Goal: Task Accomplishment & Management: Manage account settings

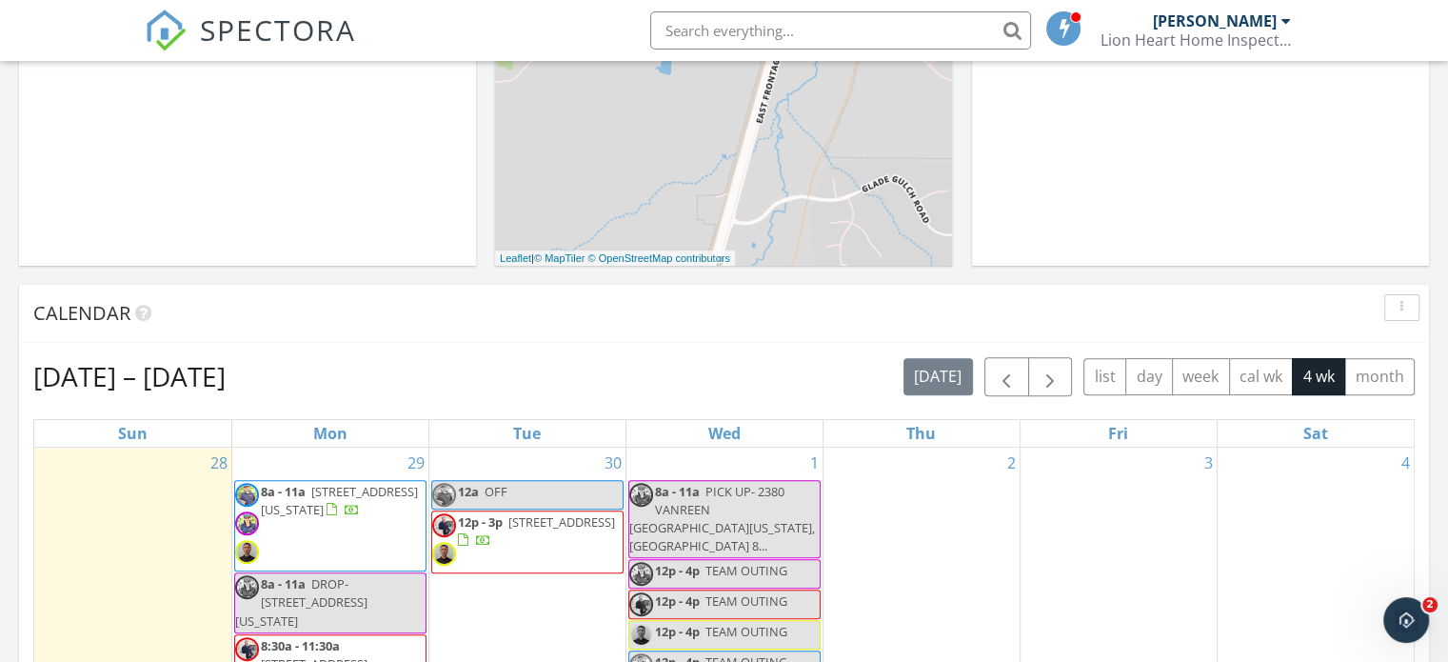
scroll to position [634, 0]
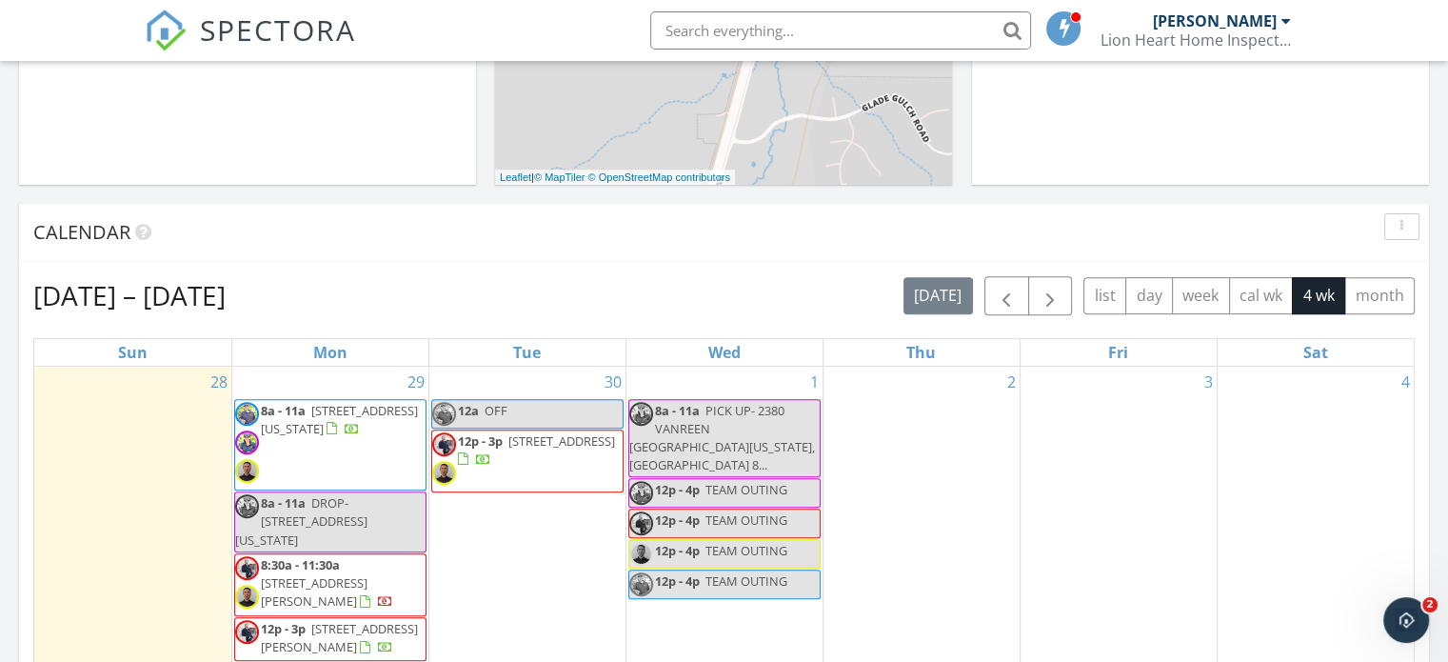
drag, startPoint x: 1436, startPoint y: 209, endPoint x: 1436, endPoint y: 265, distance: 56.2
click at [1436, 265] on div "Today Chris Walters No results found New Inspection New Quote Map + − Leaflet |…" at bounding box center [724, 479] width 1448 height 1733
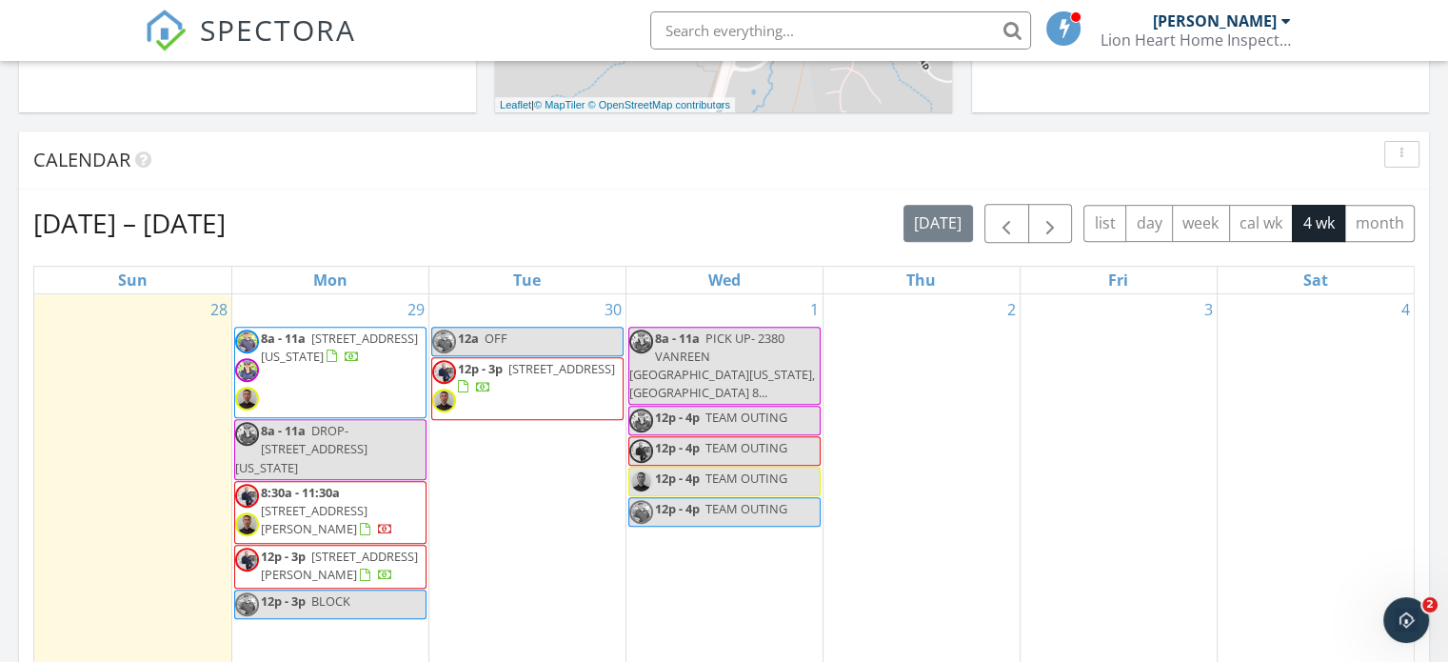
scroll to position [687, 0]
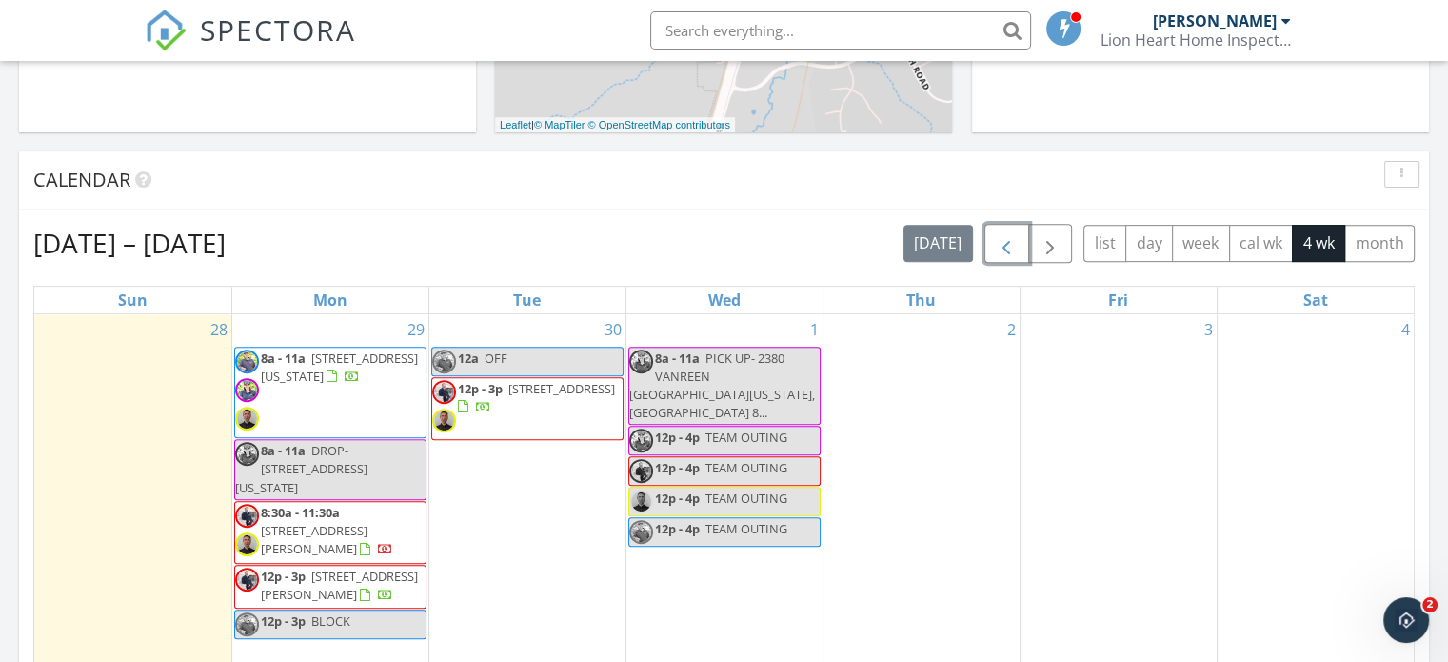
click at [1000, 241] on span "button" at bounding box center [1006, 243] width 23 height 23
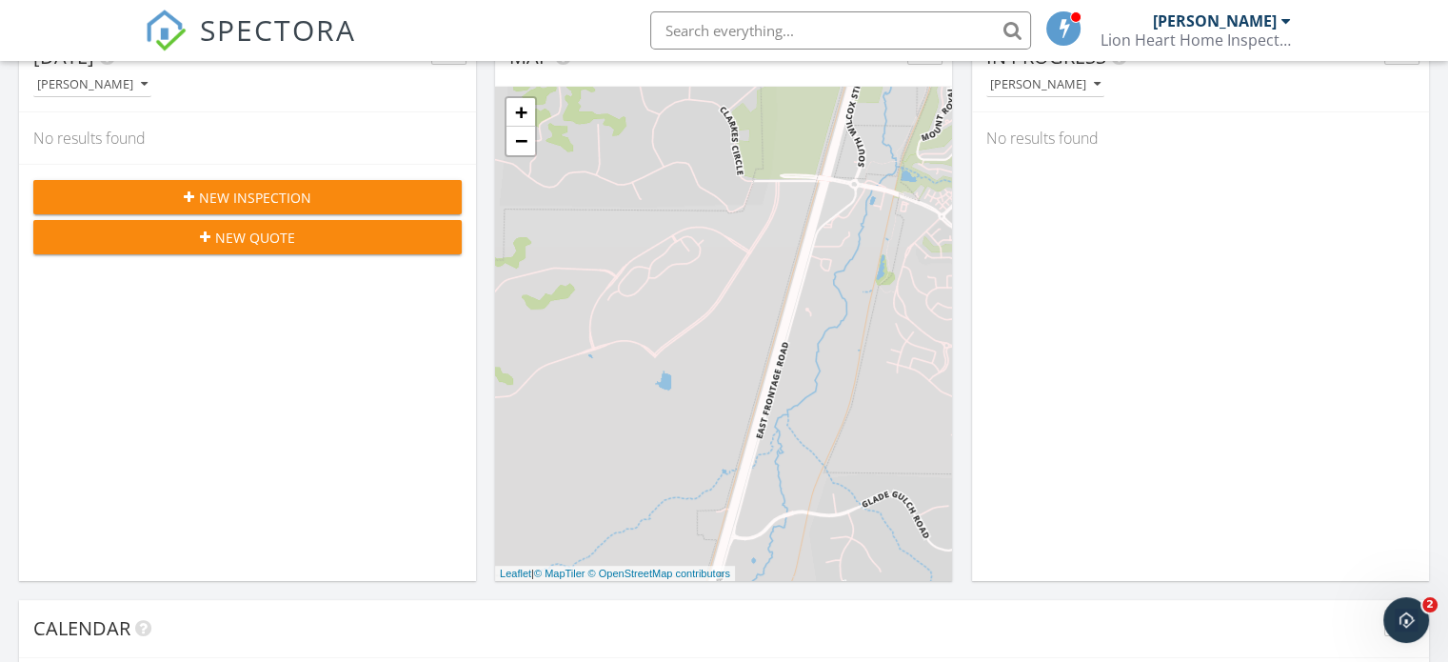
scroll to position [0, 0]
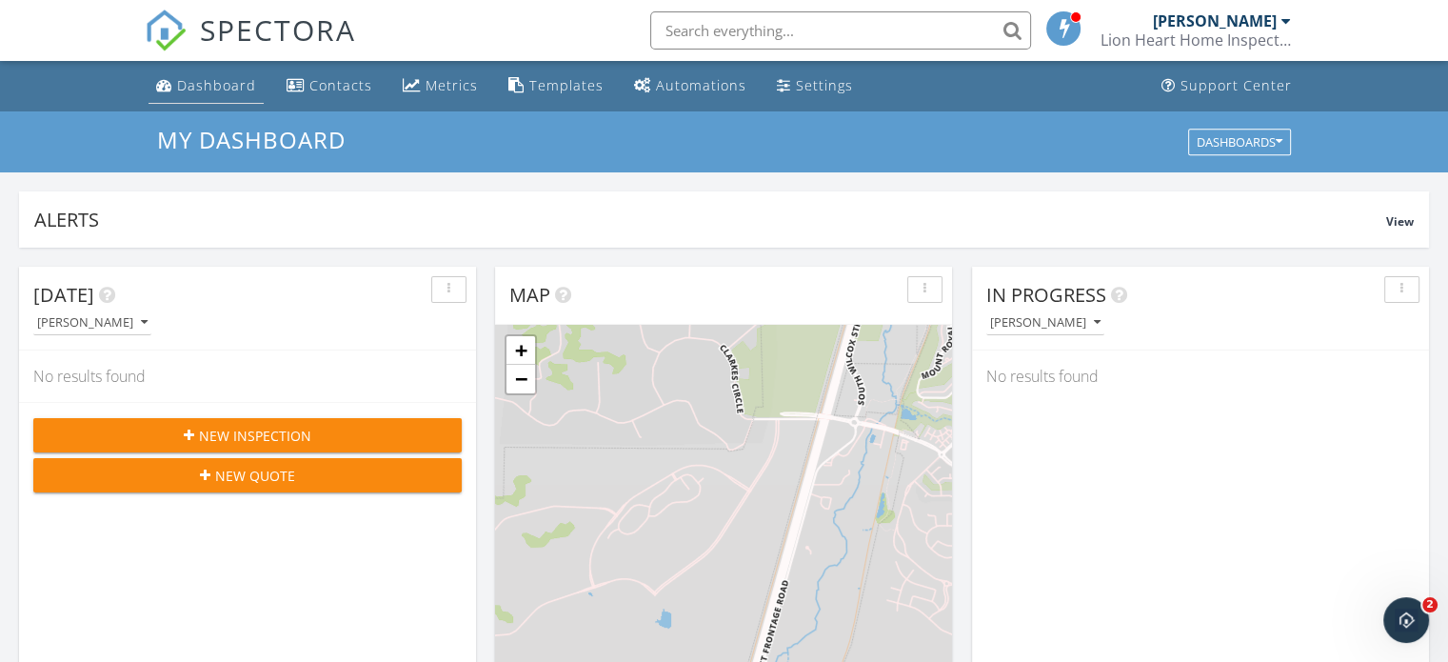
click at [205, 82] on div "Dashboard" at bounding box center [216, 85] width 79 height 18
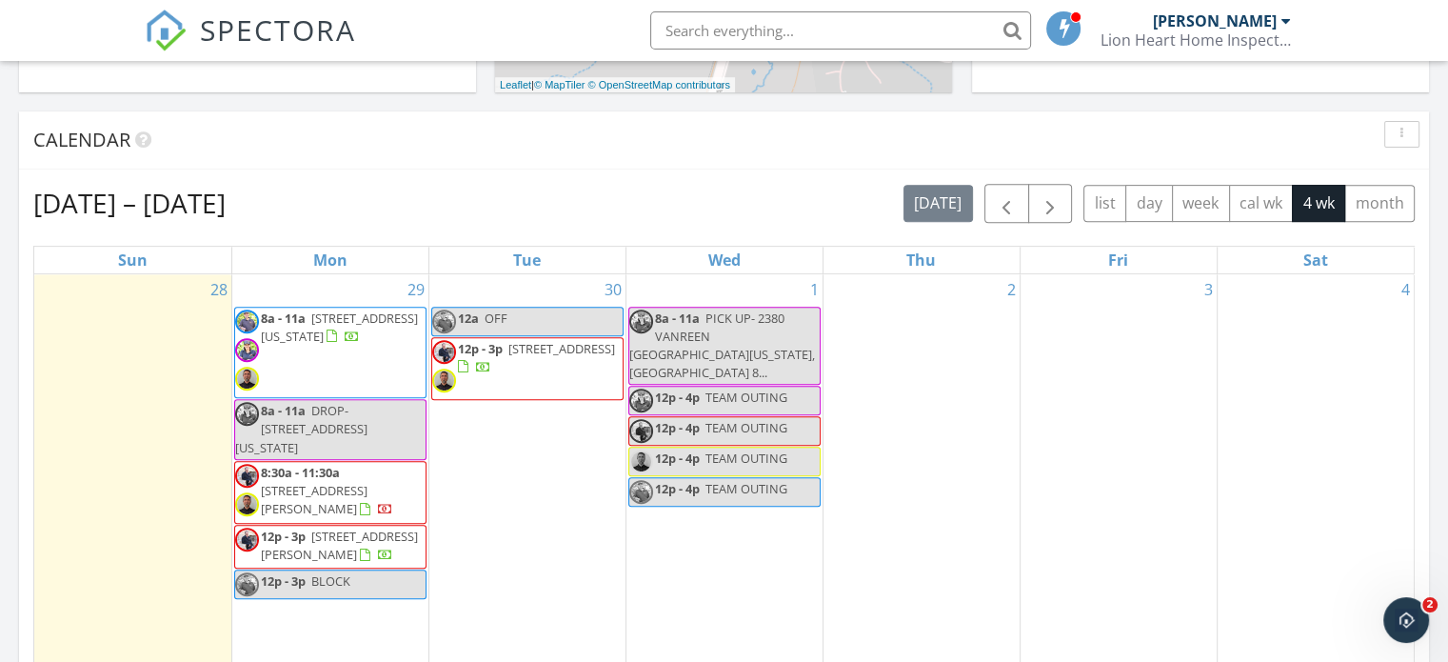
scroll to position [720, 0]
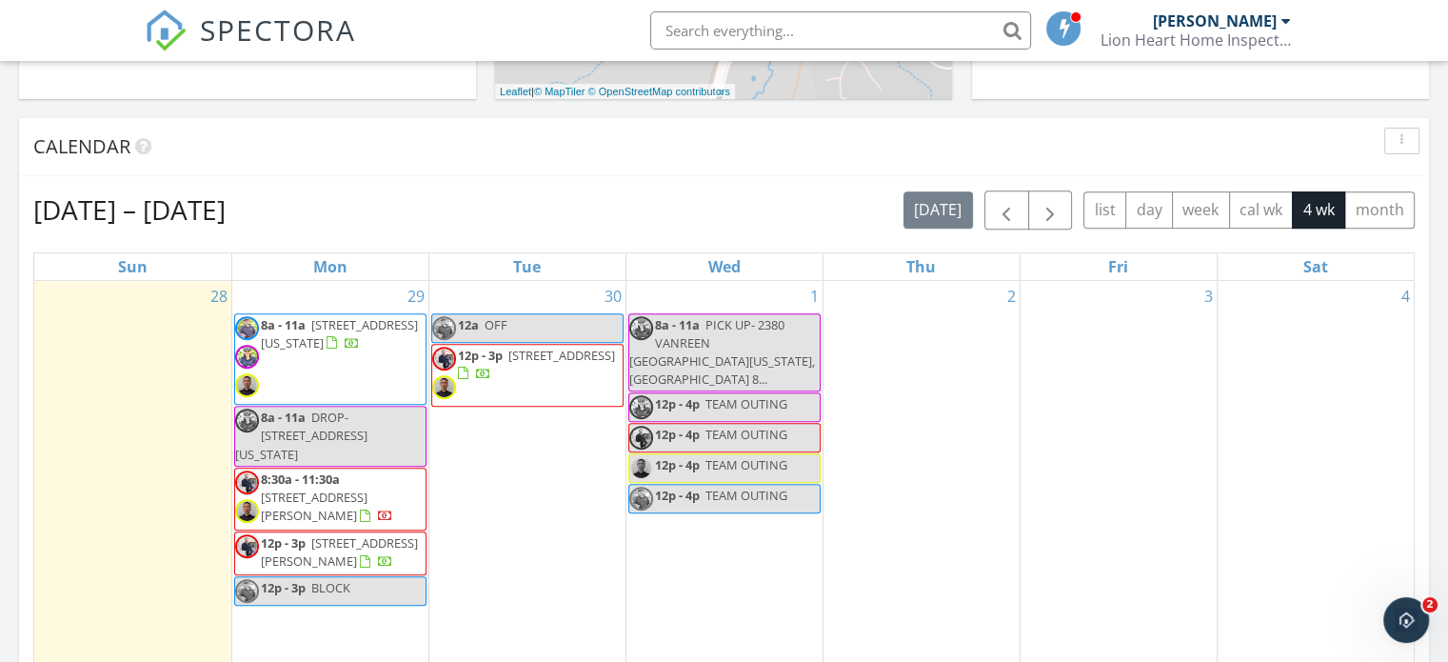
click at [735, 182] on div "Sep 28 – Oct 25, 2025 today list day week cal wk 4 wk month Sun Mon Tue Wed Thu…" at bounding box center [724, 609] width 1410 height 867
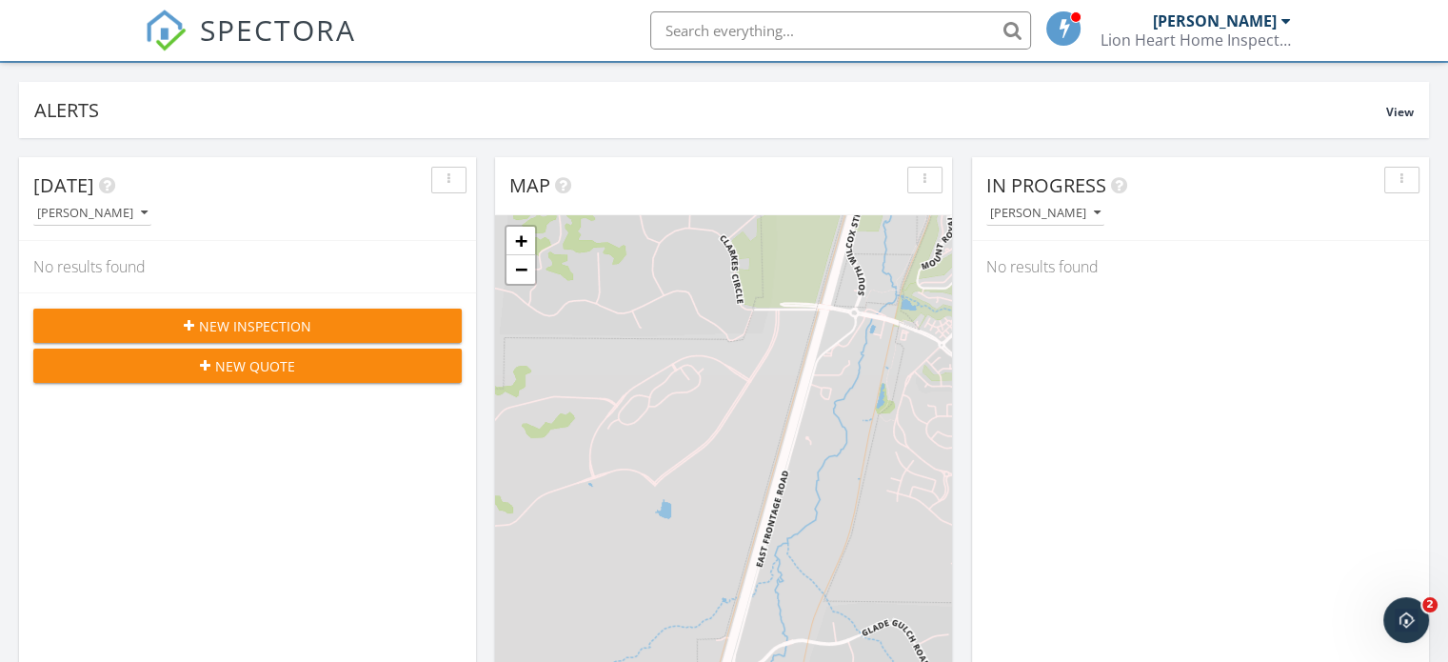
scroll to position [0, 0]
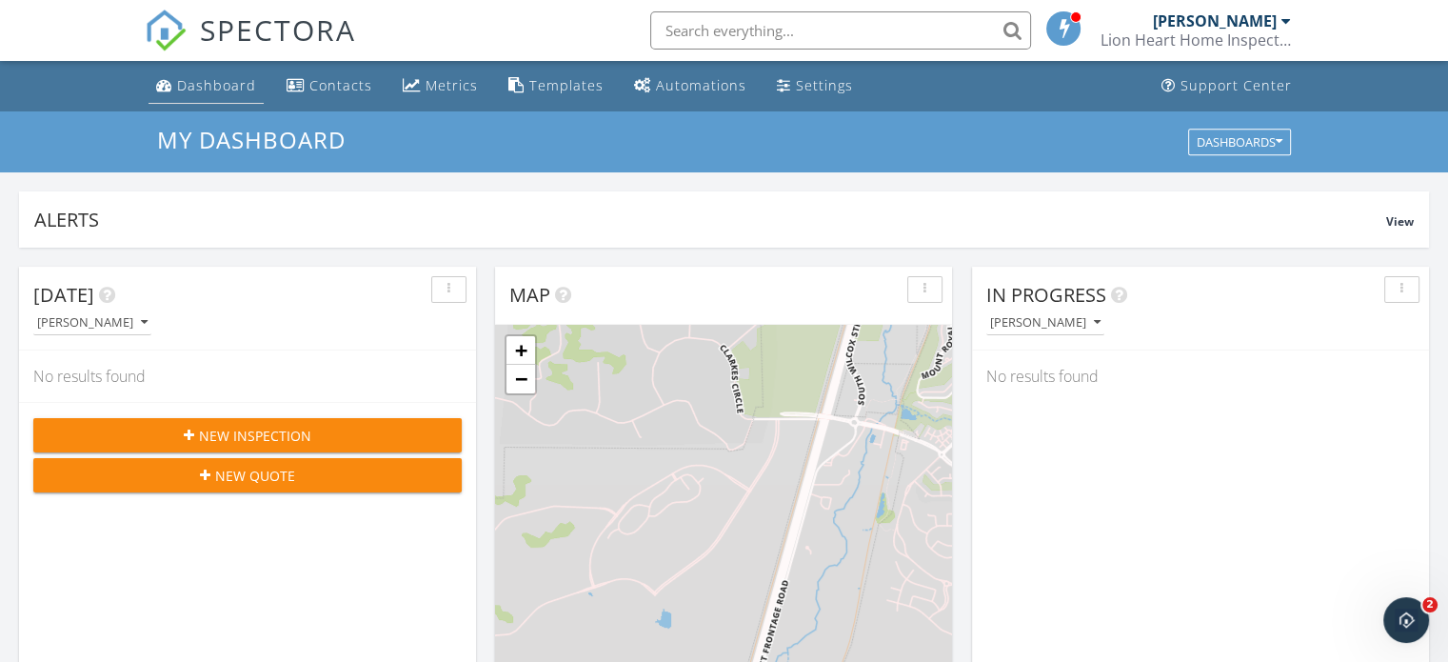
click at [209, 90] on div "Dashboard" at bounding box center [216, 85] width 79 height 18
click at [223, 78] on div "Dashboard" at bounding box center [216, 85] width 79 height 18
click at [196, 87] on div "Dashboard" at bounding box center [216, 85] width 79 height 18
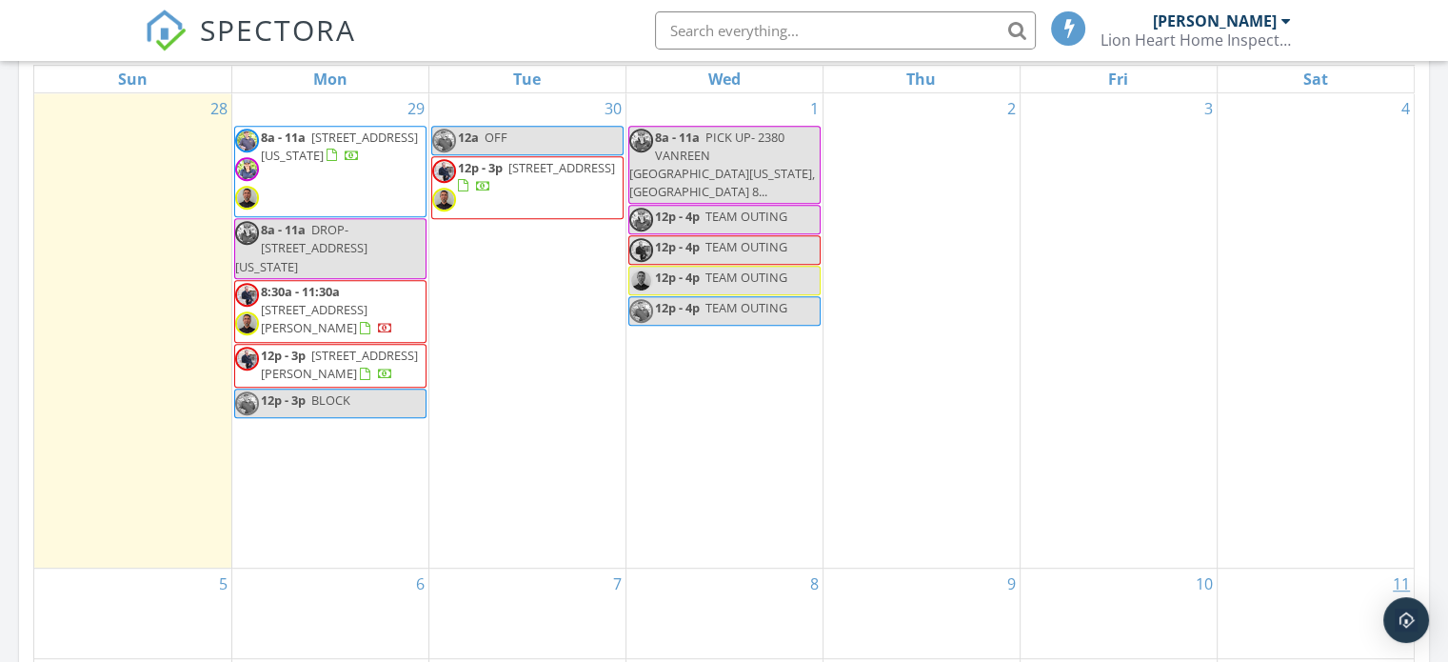
click at [1410, 282] on div "4" at bounding box center [1316, 330] width 197 height 474
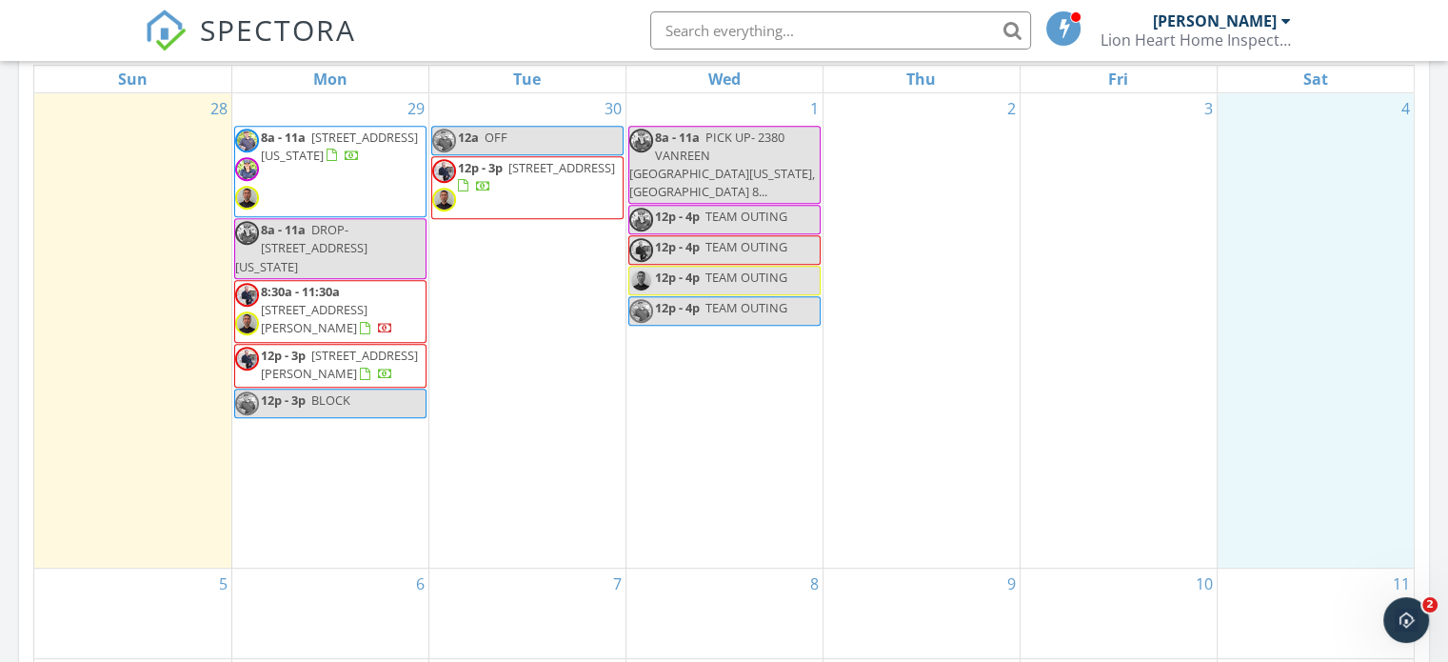
drag, startPoint x: 1410, startPoint y: 282, endPoint x: 282, endPoint y: 337, distance: 1129.7
click at [302, 187] on span "8a - 11a 2380 Vanreen Dr, Colorado Springs 80919" at bounding box center [330, 172] width 190 height 87
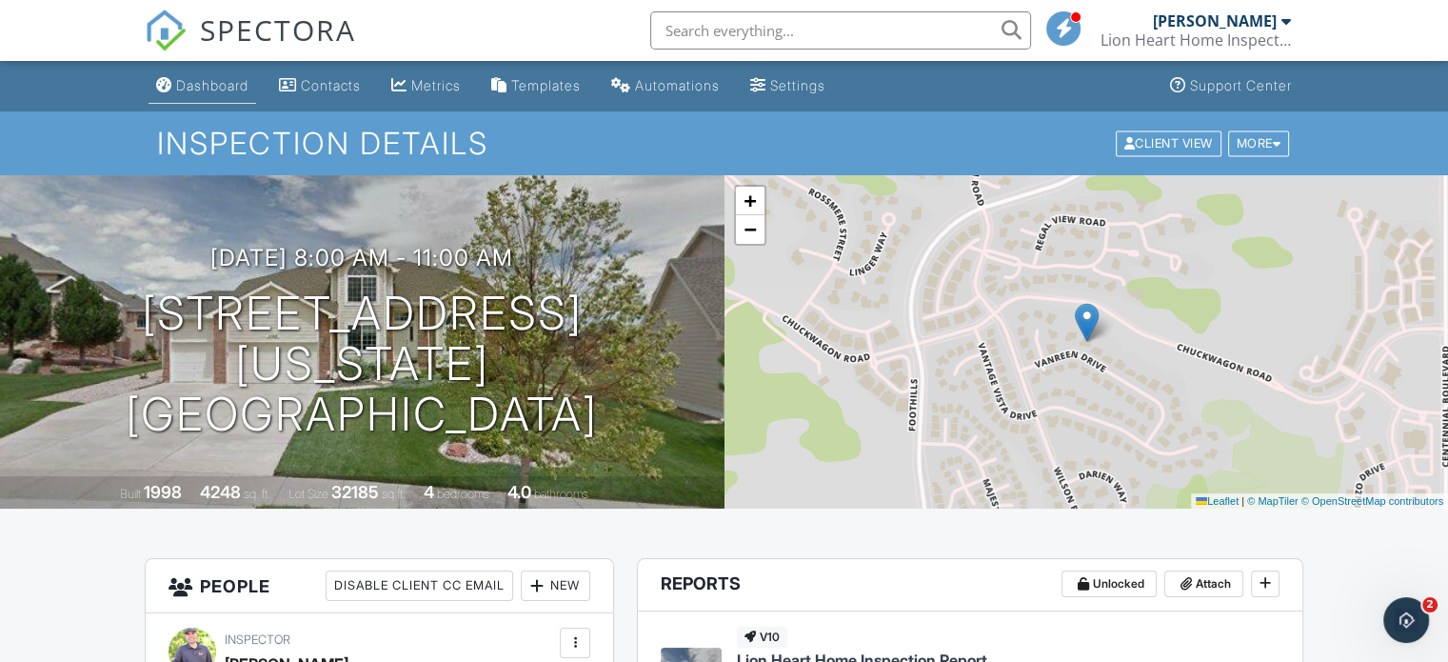
click at [187, 92] on div "Dashboard" at bounding box center [212, 85] width 72 height 16
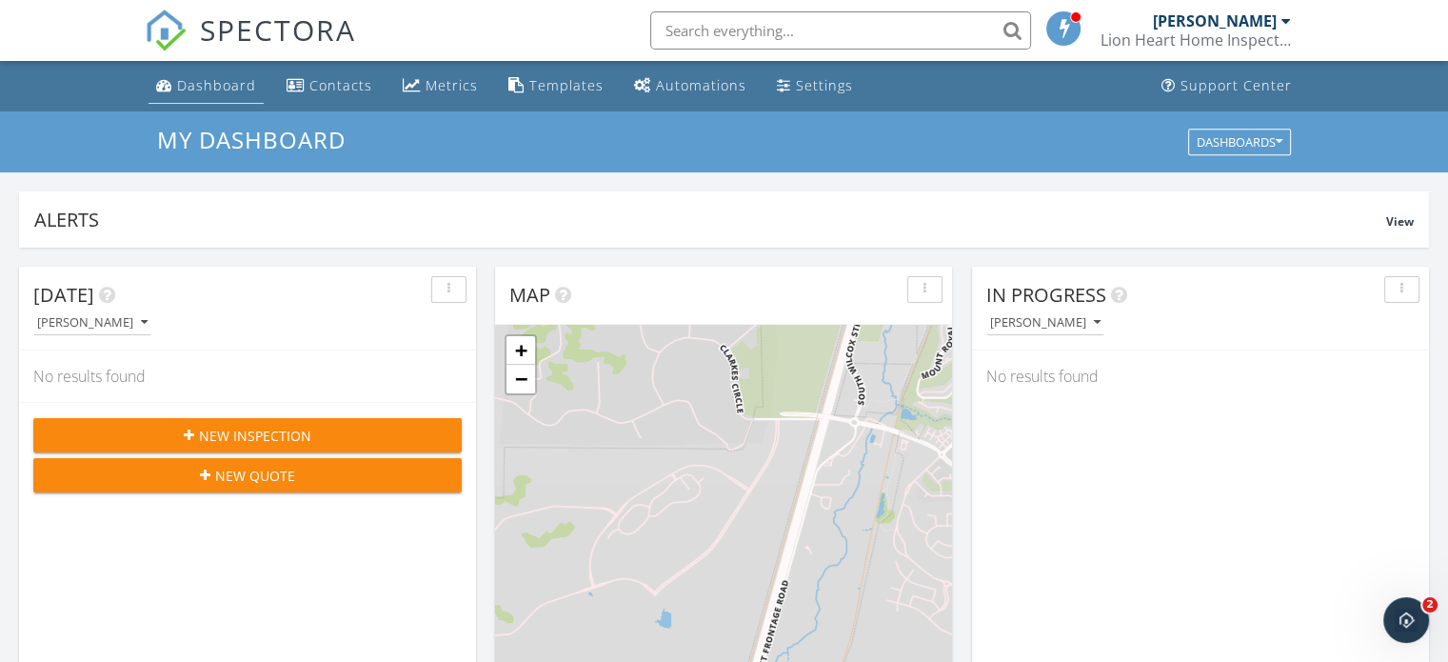
click at [205, 82] on div "Dashboard" at bounding box center [216, 85] width 79 height 18
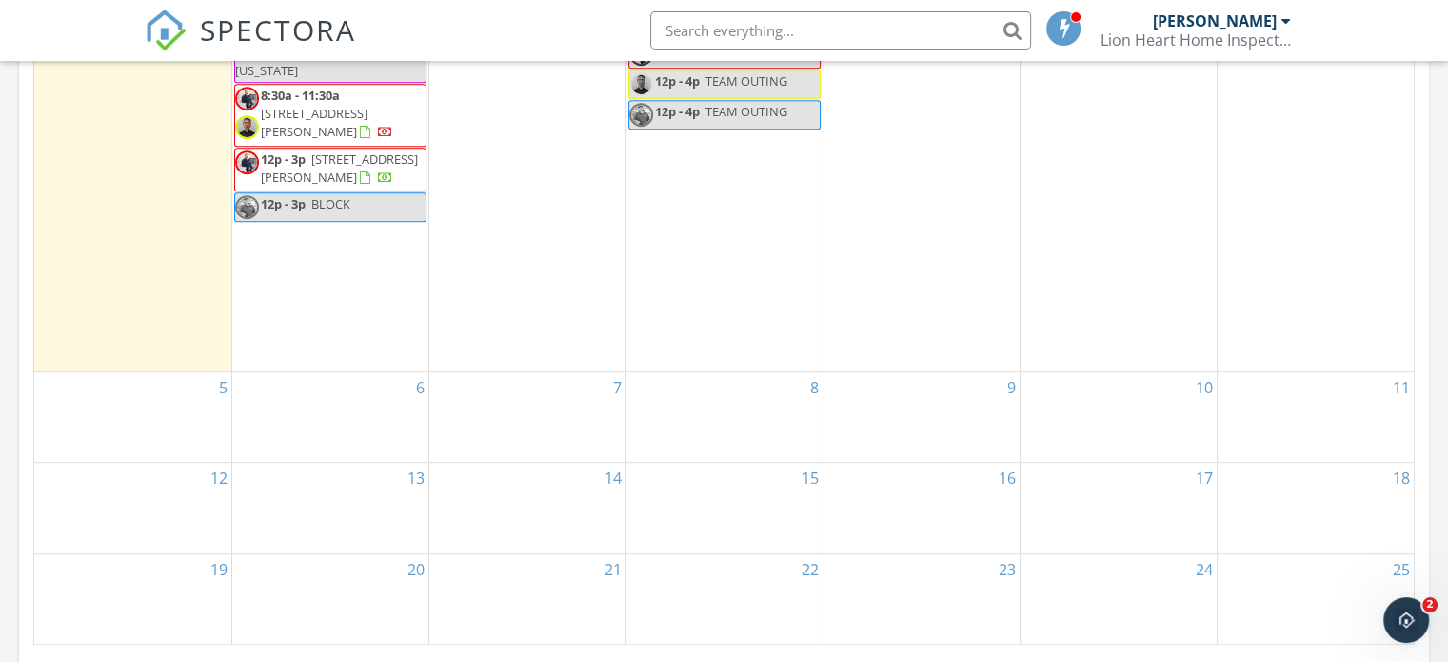
scroll to position [1084, 0]
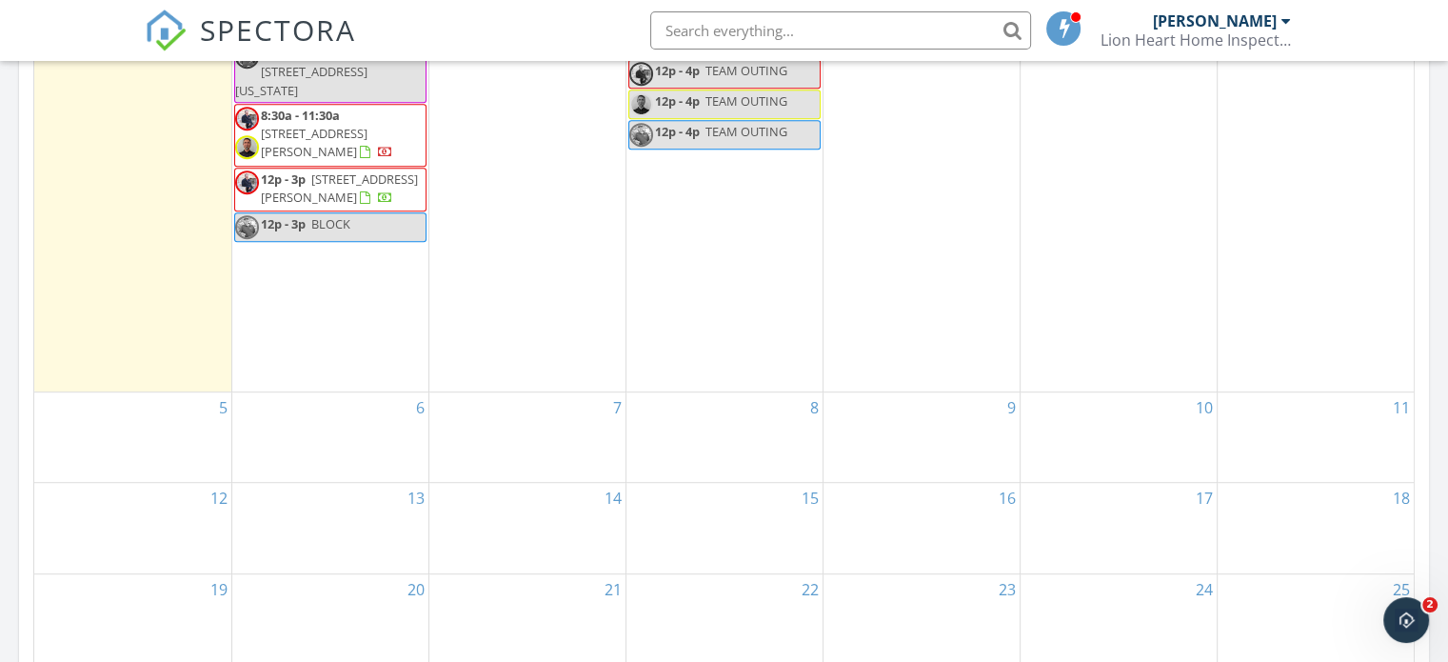
click at [1105, 416] on div "10" at bounding box center [1119, 437] width 196 height 90
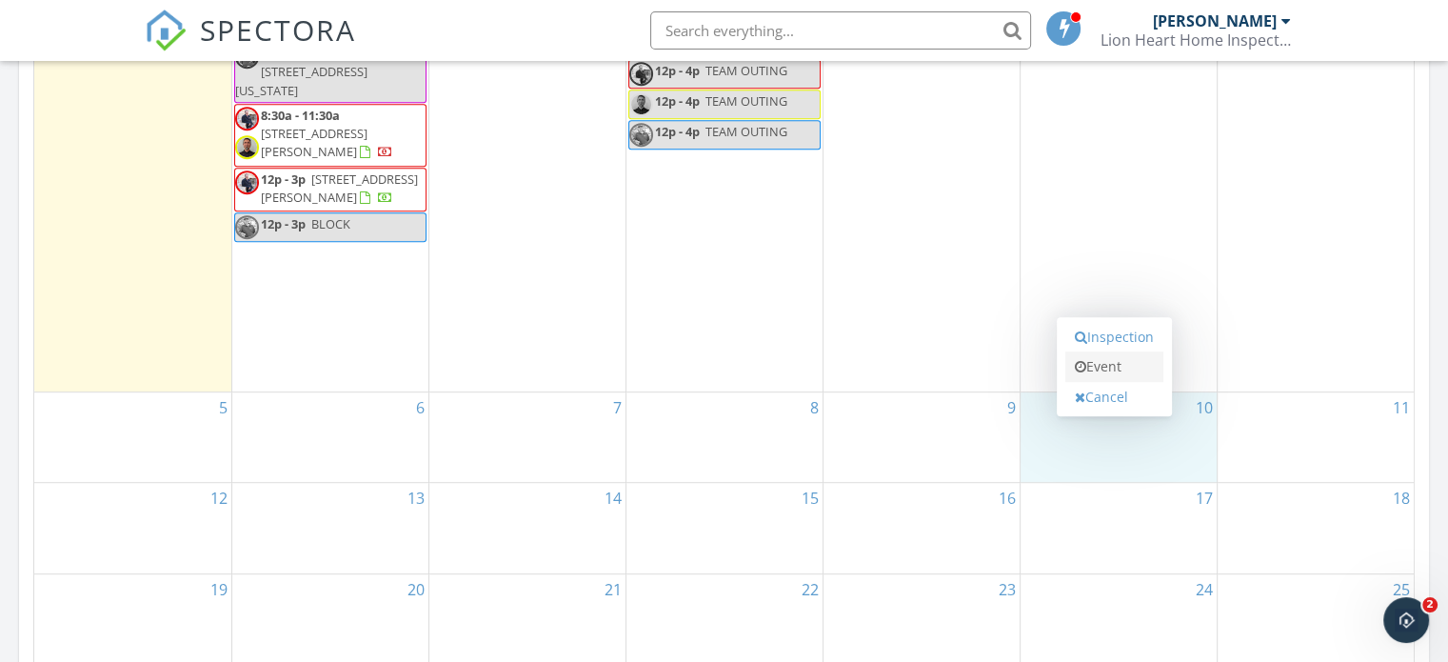
click at [1097, 372] on link "Event" at bounding box center [1115, 366] width 98 height 30
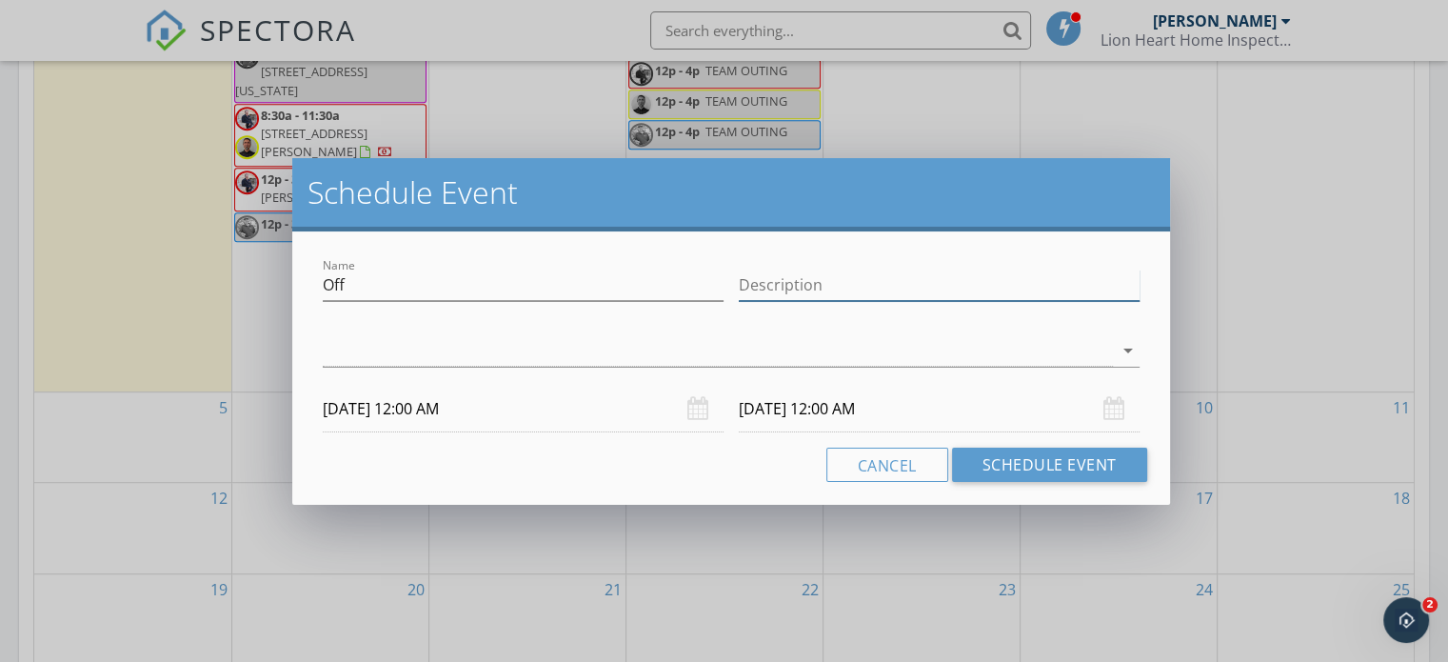
click at [784, 287] on input "Description" at bounding box center [939, 284] width 401 height 31
type input "Chris Out of Town"
click at [437, 357] on div at bounding box center [718, 350] width 790 height 31
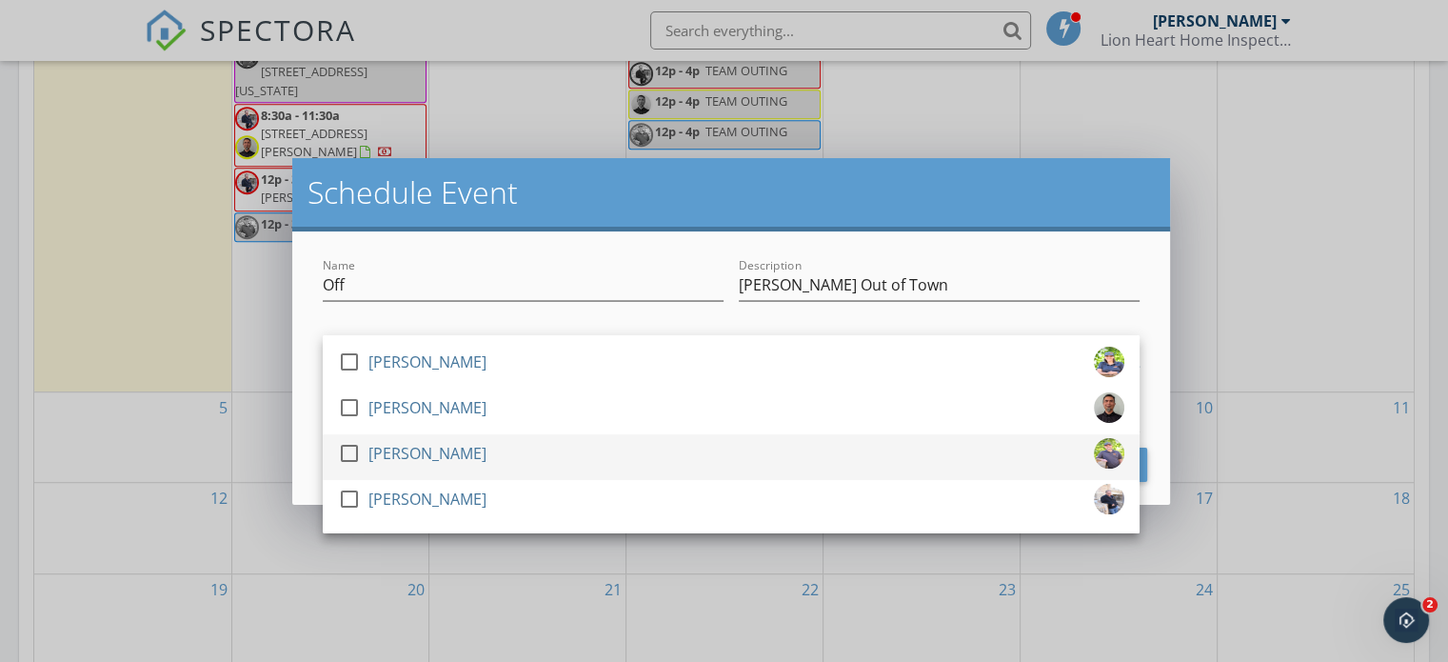
click at [347, 452] on div at bounding box center [349, 453] width 32 height 32
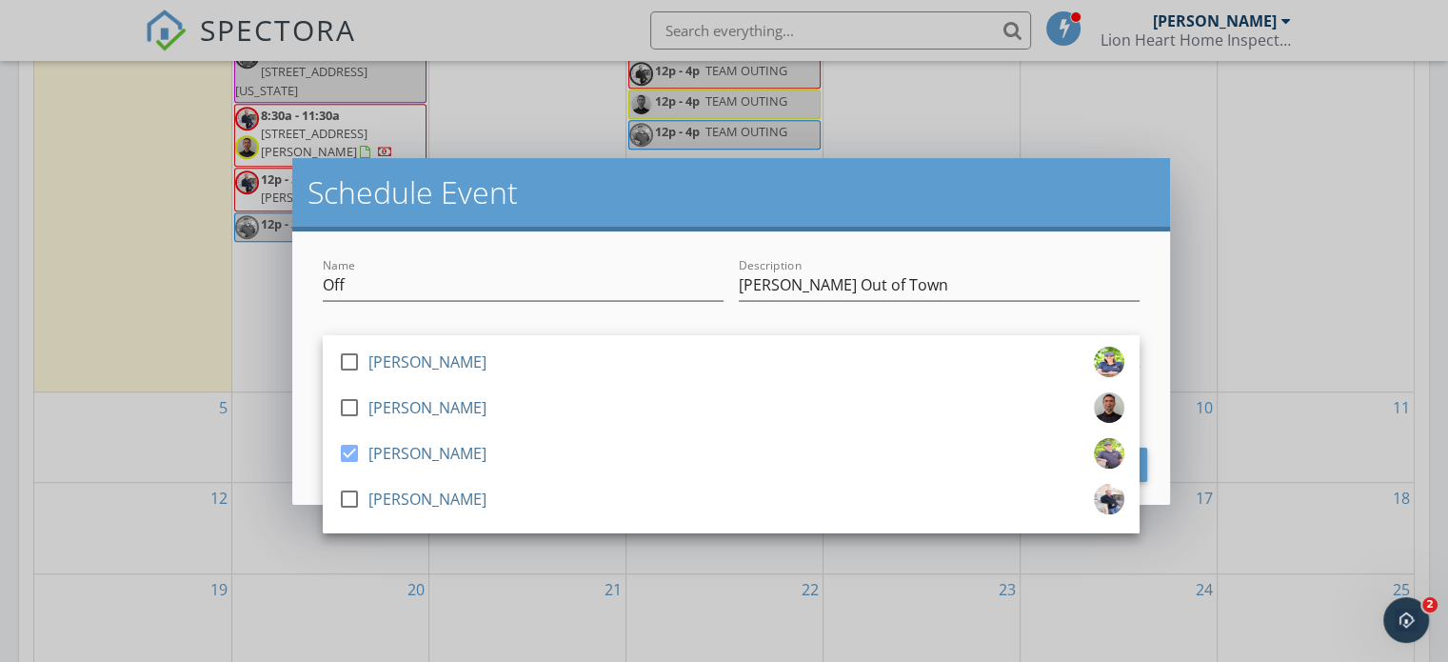
click at [317, 431] on div "Name Off Description Chris Out of Town check_box_outline_blank Jamie Tanella ch…" at bounding box center [731, 367] width 878 height 273
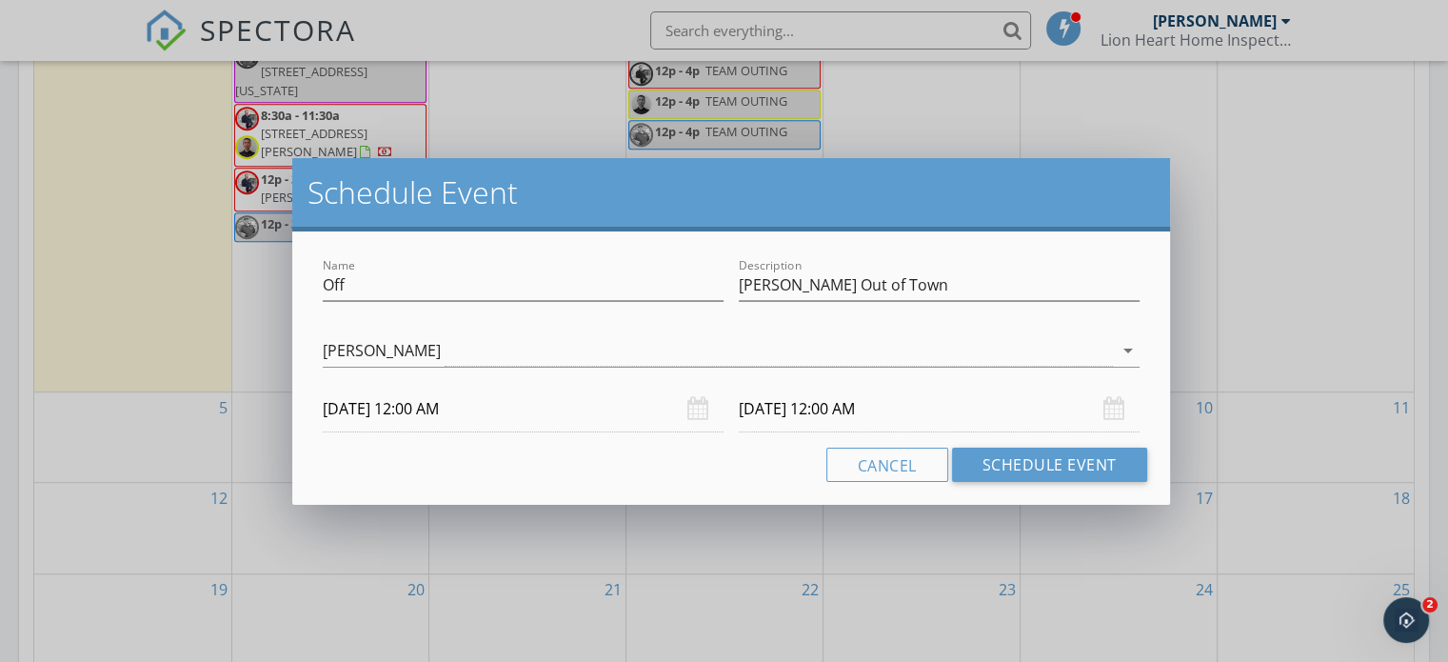
click at [763, 404] on input "10/11/2025 12:00 AM" at bounding box center [939, 409] width 401 height 47
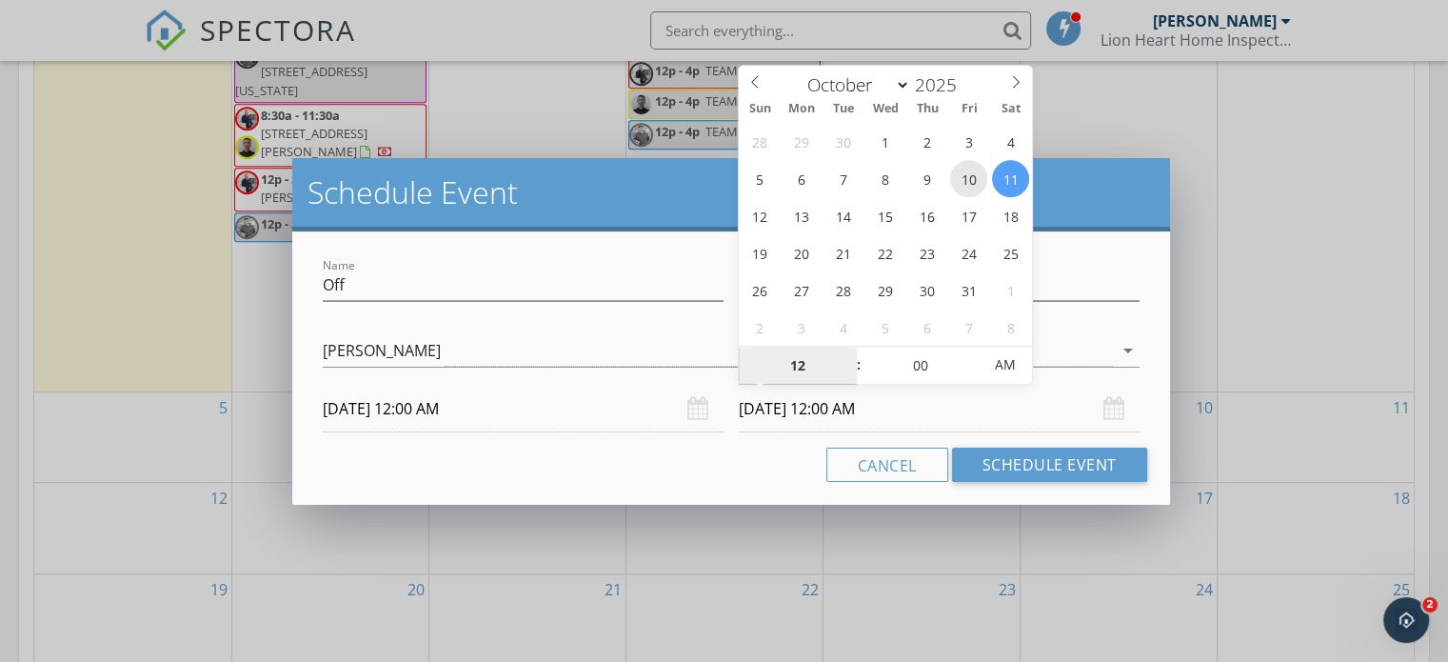
type input "10/10/2025 12:00 AM"
click at [838, 414] on input "10/10/2025 12:00 AM" at bounding box center [939, 409] width 401 height 47
type input "01"
type input "10/10/2025 1:00 AM"
click at [853, 347] on span at bounding box center [849, 356] width 13 height 19
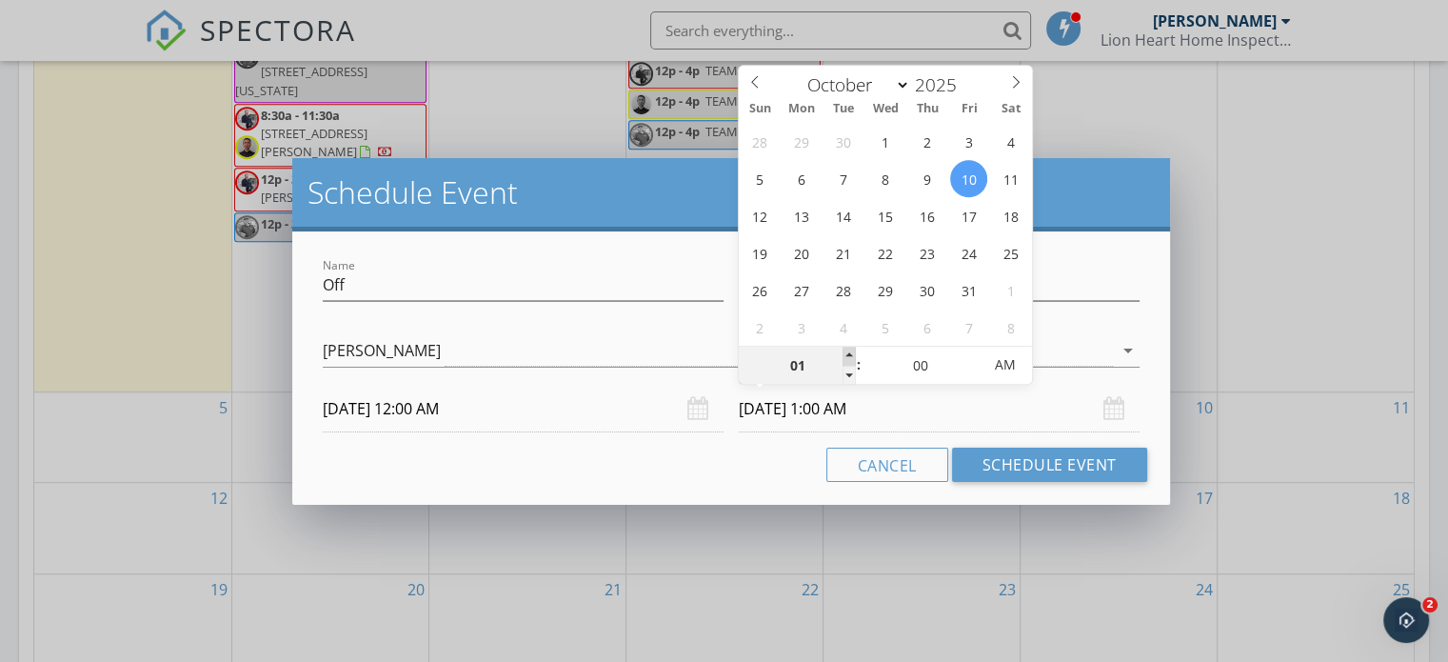
click at [853, 347] on span at bounding box center [849, 356] width 13 height 19
type input "02"
type input "10/10/2025 2:00 AM"
type input "03"
type input "10/10/2025 3:00 AM"
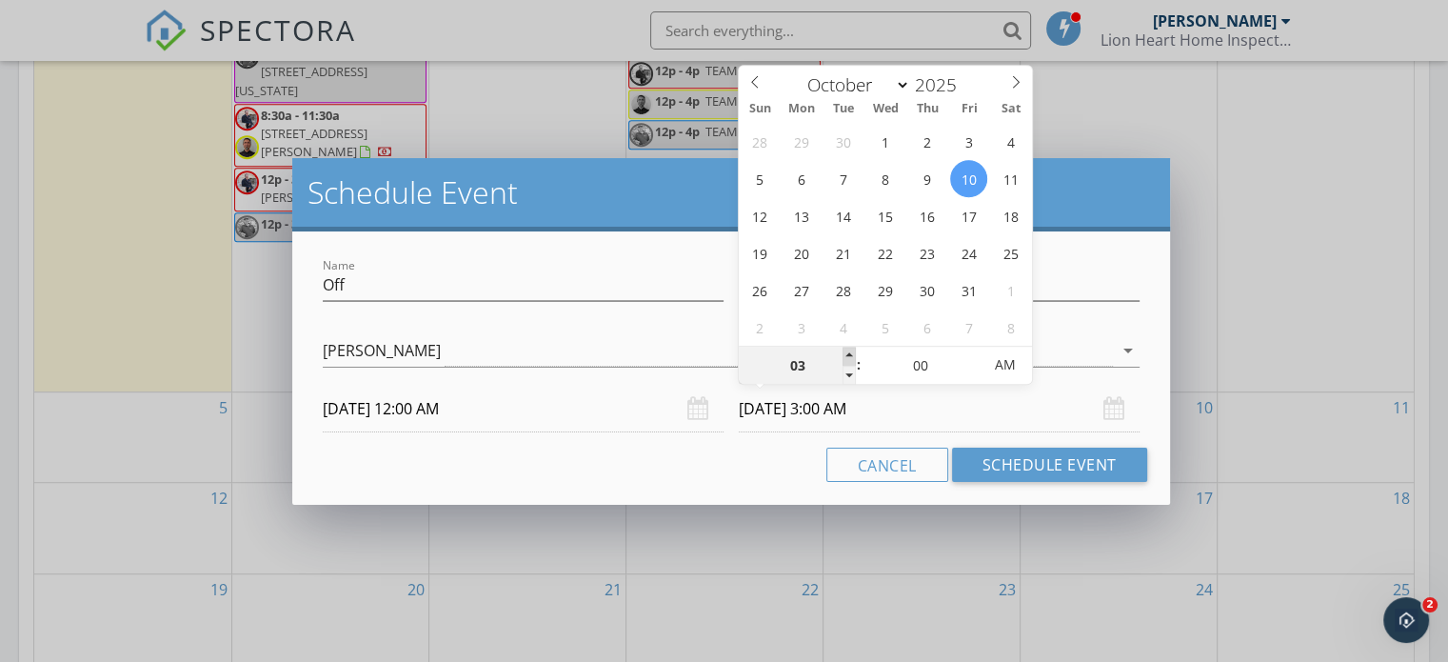
click at [853, 347] on span at bounding box center [849, 356] width 13 height 19
type input "04"
type input "10/10/2025 4:00 AM"
click at [853, 347] on span at bounding box center [849, 356] width 13 height 19
type input "05"
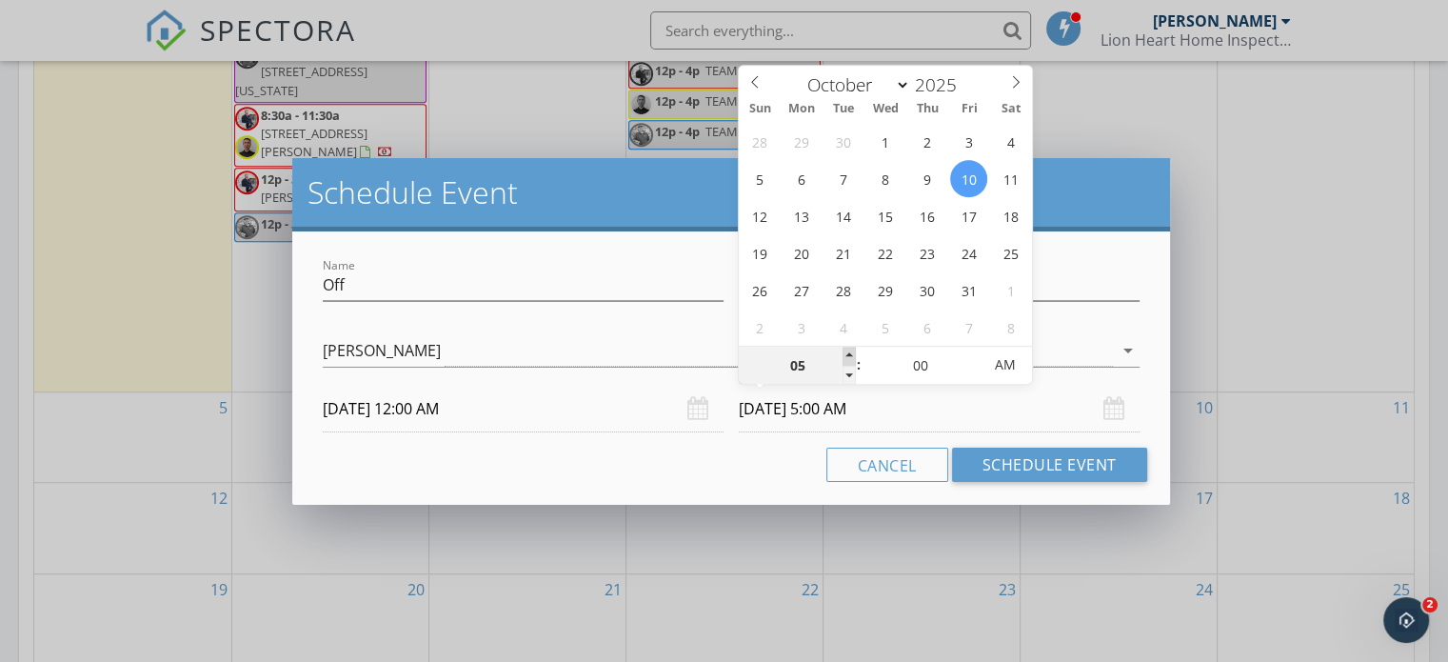
click at [853, 347] on span at bounding box center [849, 356] width 13 height 19
type input "10/10/2025 5:00 PM"
click at [1022, 382] on span "AM" at bounding box center [1005, 365] width 52 height 38
click at [733, 487] on div "Name Off Description Chris Out of Town check_box_outline_blank Jamie Tanella ch…" at bounding box center [731, 367] width 878 height 273
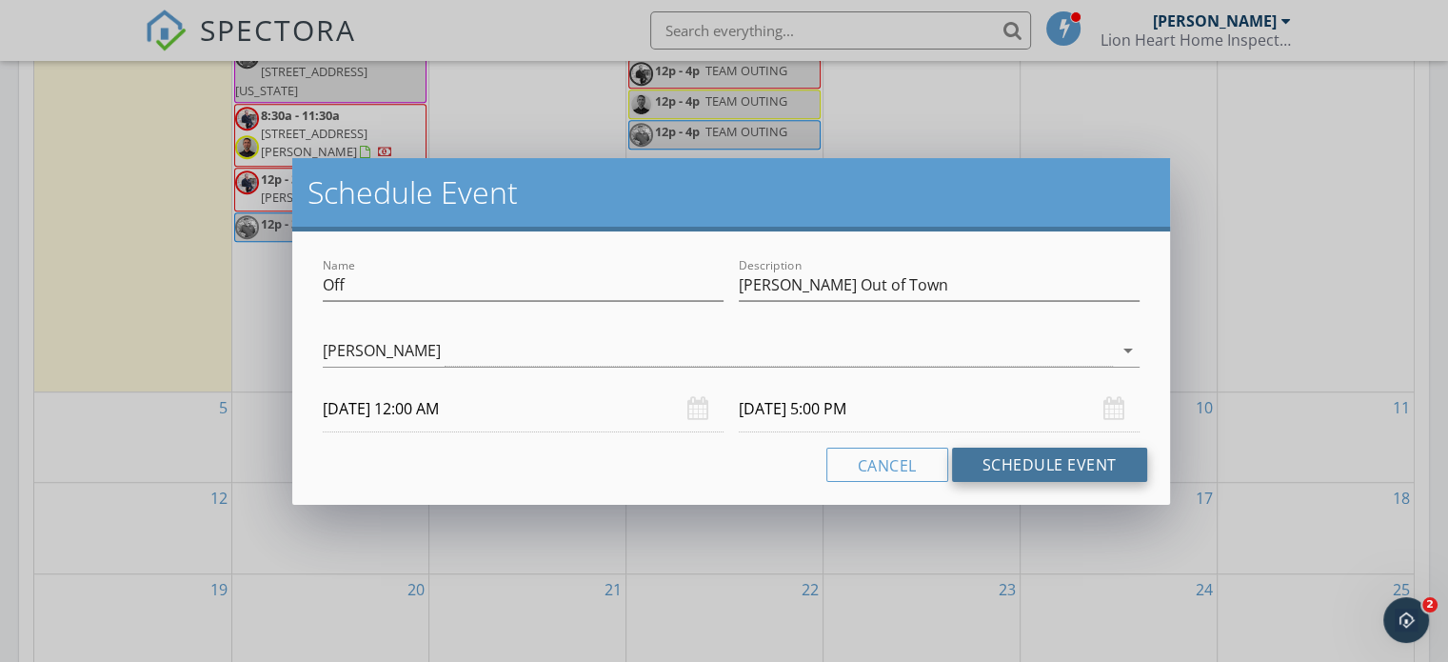
click at [1029, 473] on button "Schedule Event" at bounding box center [1049, 465] width 195 height 34
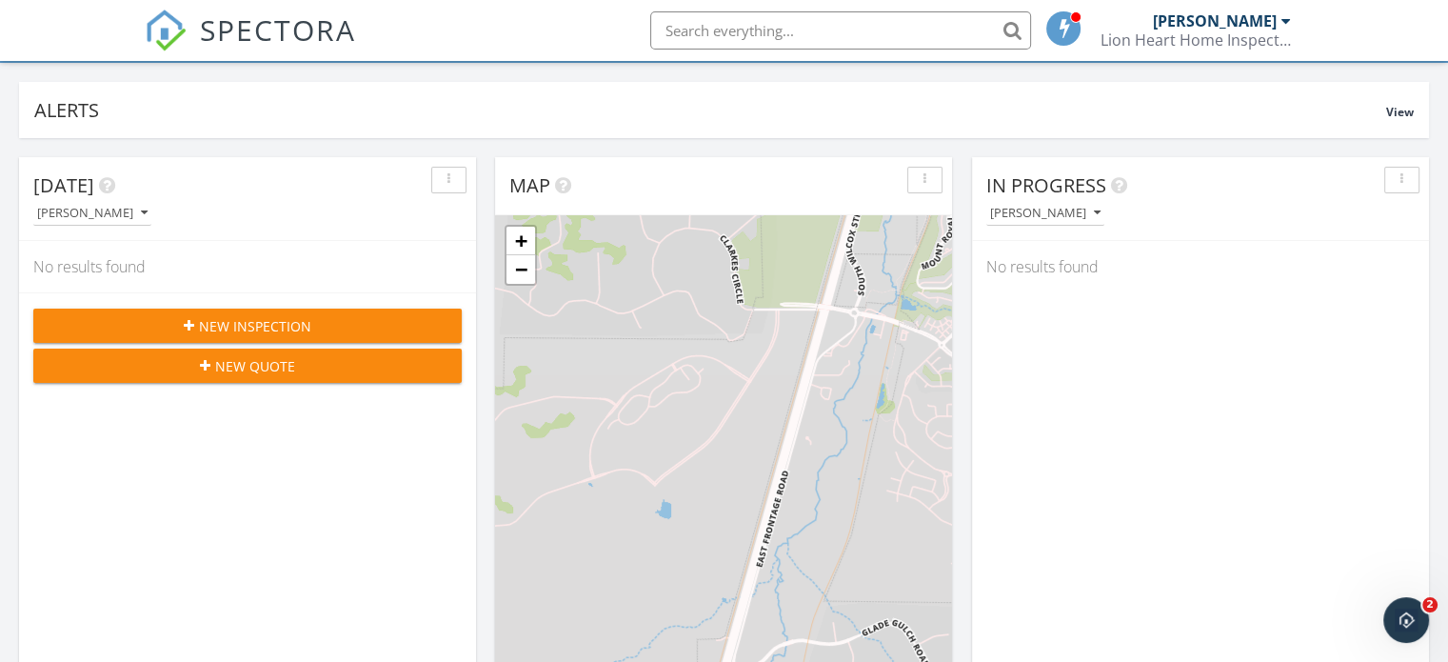
scroll to position [0, 0]
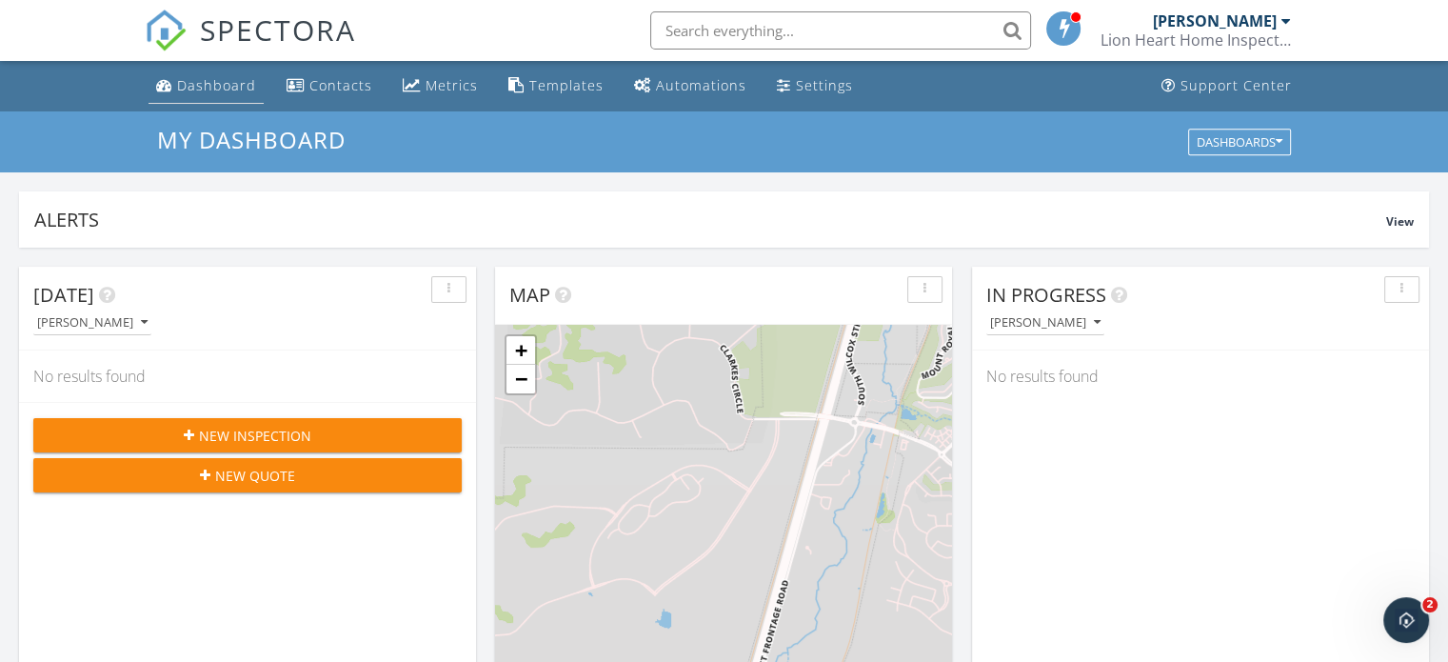
click at [202, 87] on div "Dashboard" at bounding box center [216, 85] width 79 height 18
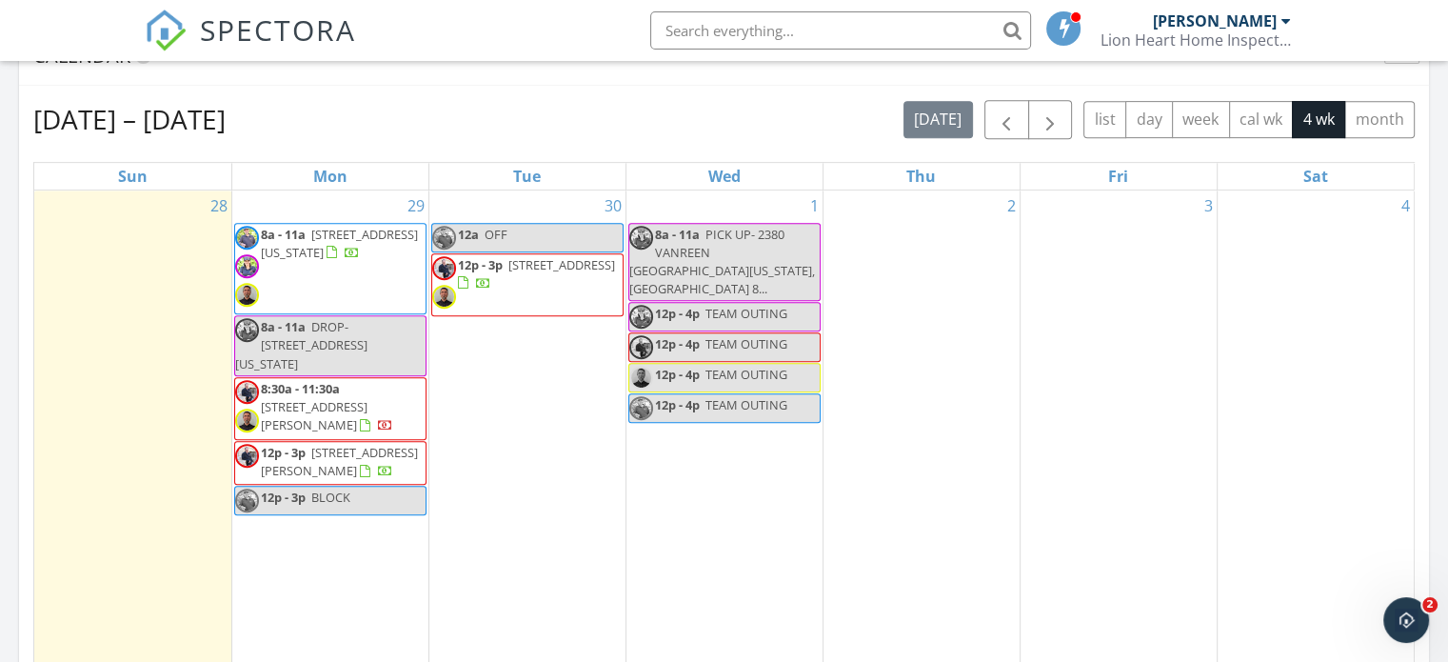
scroll to position [839, 0]
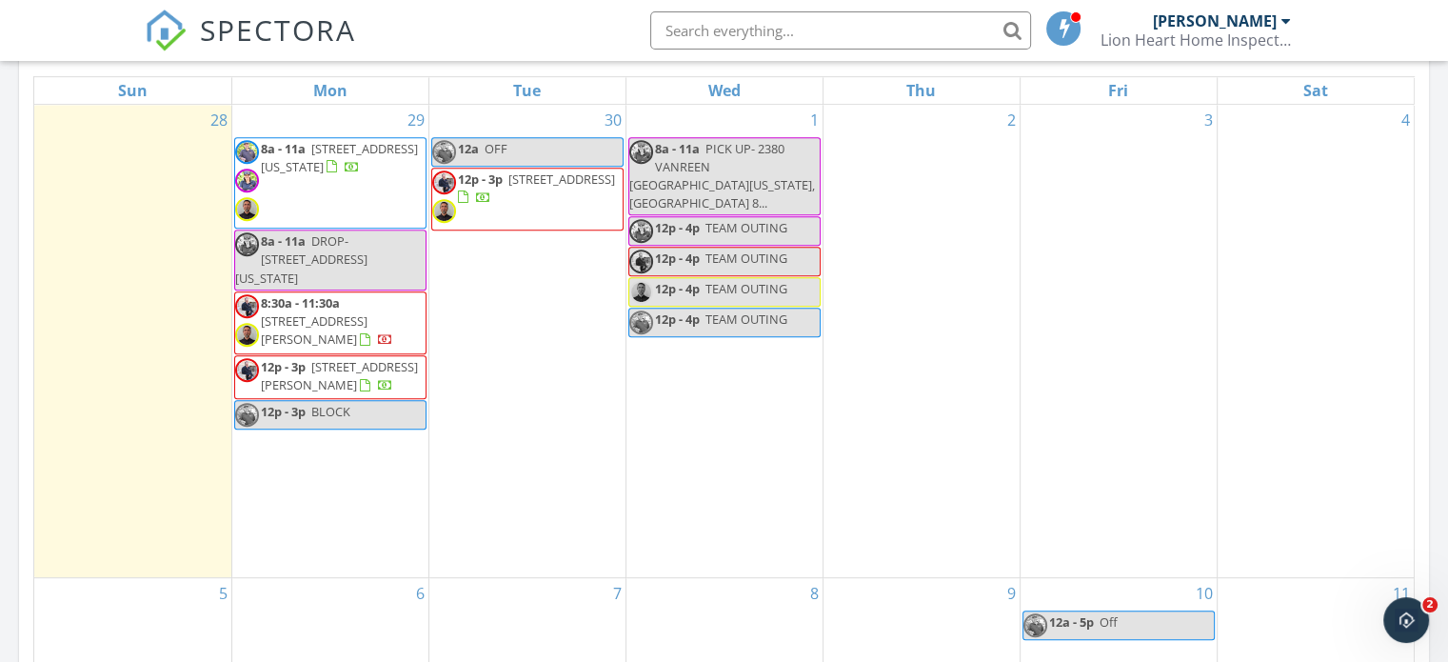
scroll to position [877, 0]
